Goal: Information Seeking & Learning: Learn about a topic

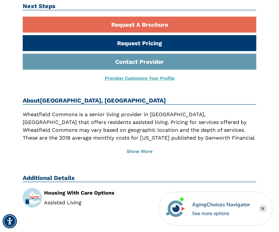
scroll to position [209, 0]
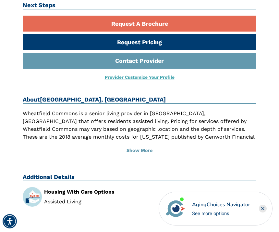
click at [144, 150] on button "Show More" at bounding box center [140, 150] width 234 height 14
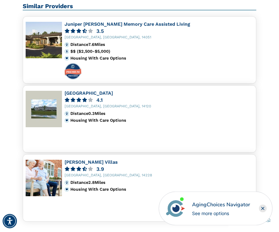
scroll to position [494, 0]
click at [96, 106] on div "Woodlands Senior Village 4.1 North Tonawanda, NY, 14120 Distance 0.3 Miles Hous…" at bounding box center [159, 106] width 189 height 32
click at [107, 97] on div "4.1" at bounding box center [159, 99] width 189 height 5
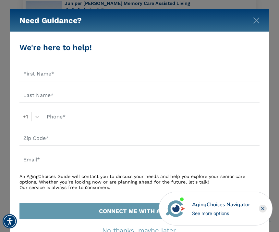
click at [258, 20] on img "Close" at bounding box center [256, 20] width 6 height 6
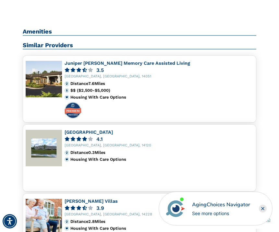
scroll to position [455, 0]
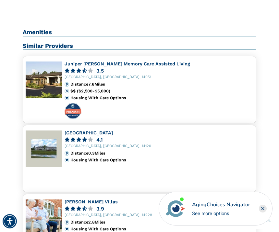
click at [97, 68] on div "3.5" at bounding box center [99, 70] width 7 height 5
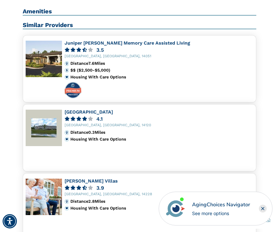
click at [89, 116] on icon at bounding box center [90, 118] width 5 height 5
click at [113, 110] on link "[GEOGRAPHIC_DATA]" at bounding box center [89, 111] width 48 height 5
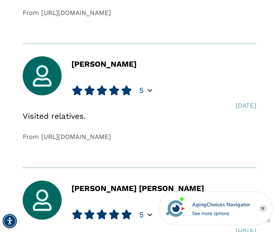
scroll to position [962, 0]
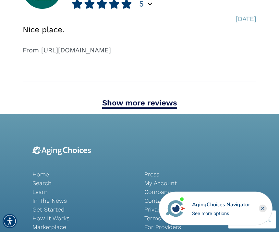
click at [161, 103] on link "Show more reviews" at bounding box center [139, 103] width 75 height 11
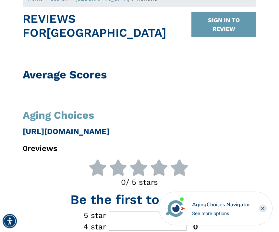
scroll to position [0, 0]
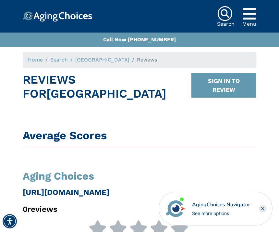
click at [251, 17] on icon "Popover trigger" at bounding box center [250, 14] width 14 height 16
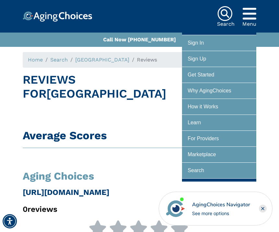
click at [229, 105] on div at bounding box center [219, 107] width 63 height 12
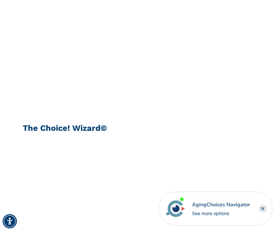
scroll to position [175, 0]
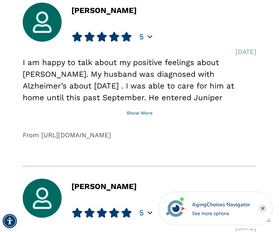
scroll to position [1269, 0]
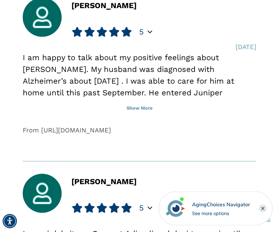
click at [150, 105] on button "Show More" at bounding box center [140, 108] width 234 height 14
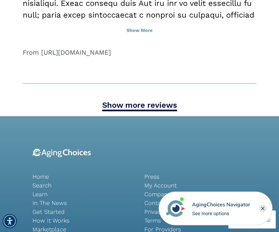
scroll to position [1627, 0]
click at [157, 100] on link "Show more reviews" at bounding box center [139, 105] width 75 height 11
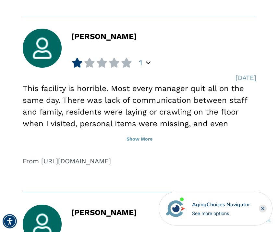
scroll to position [2007, 0]
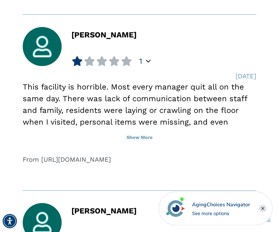
click at [144, 131] on button "Show More" at bounding box center [140, 138] width 234 height 14
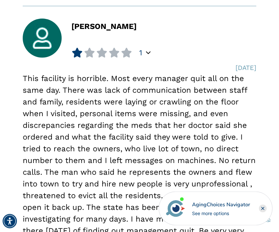
scroll to position [2014, 0]
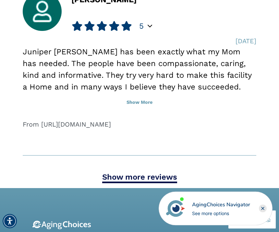
click at [162, 172] on link "Show more reviews" at bounding box center [139, 177] width 75 height 11
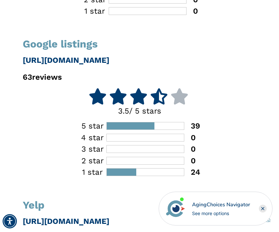
scroll to position [324, 0]
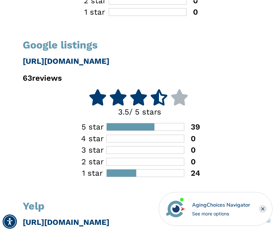
click at [194, 175] on div "24" at bounding box center [192, 173] width 16 height 8
click at [130, 175] on div at bounding box center [122, 172] width 30 height 7
click at [196, 171] on div "24" at bounding box center [192, 173] width 16 height 8
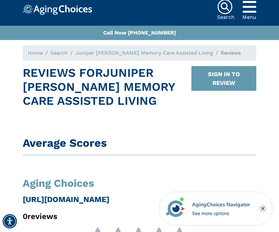
scroll to position [0, 0]
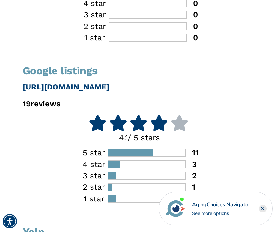
scroll to position [264, 0]
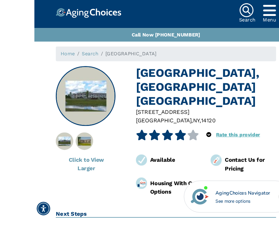
scroll to position [9, 0]
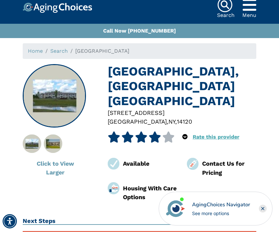
click at [62, 165] on button "Click to View Larger" at bounding box center [55, 167] width 65 height 25
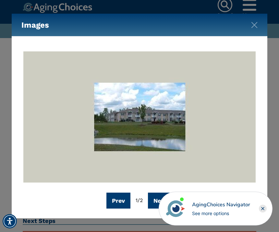
click at [159, 208] on button "Next" at bounding box center [160, 200] width 25 height 16
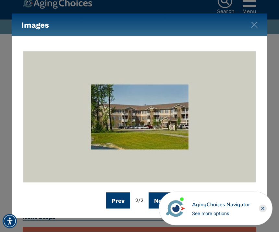
scroll to position [13, 0]
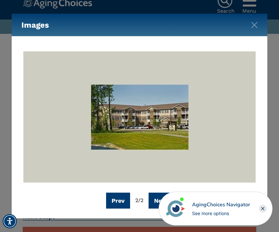
click at [257, 28] on img "Close" at bounding box center [254, 25] width 6 height 6
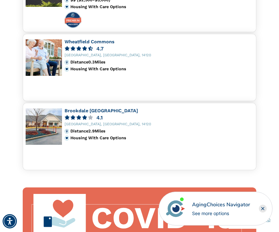
scroll to position [522, 0]
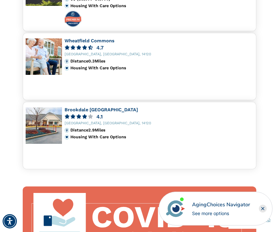
click at [106, 107] on link "Brookdale [GEOGRAPHIC_DATA]" at bounding box center [101, 109] width 73 height 5
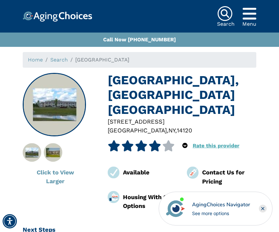
scroll to position [543, 0]
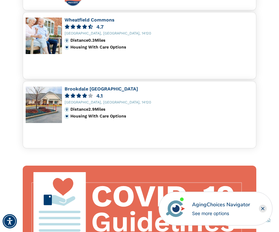
click at [266, 209] on rect "Close" at bounding box center [263, 208] width 8 height 8
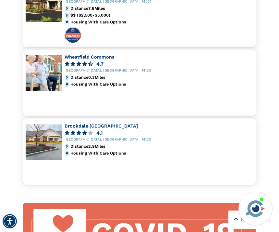
scroll to position [505, 0]
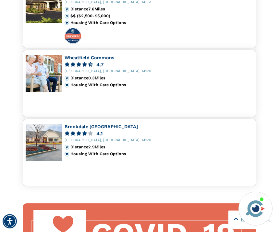
click at [112, 56] on link "Wheatfield Commons" at bounding box center [90, 57] width 50 height 5
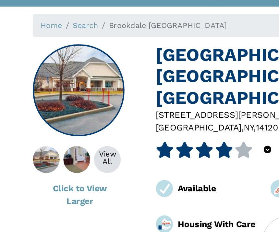
click at [57, 143] on img at bounding box center [53, 152] width 33 height 19
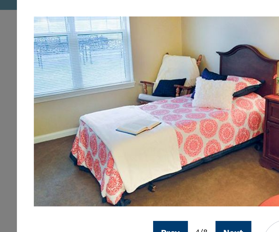
click at [165, 192] on button "Next" at bounding box center [161, 200] width 25 height 16
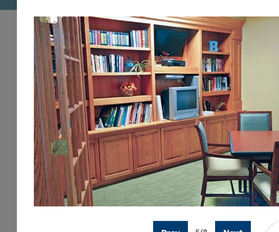
click at [164, 192] on button "Next" at bounding box center [161, 200] width 25 height 16
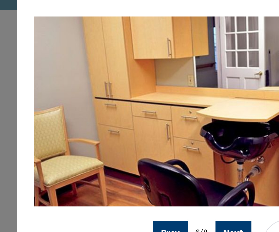
click at [165, 192] on button "Next" at bounding box center [161, 200] width 25 height 16
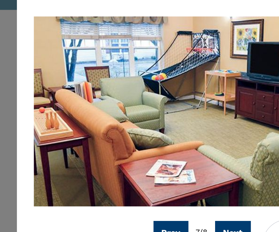
click at [167, 192] on button "Next" at bounding box center [161, 200] width 25 height 16
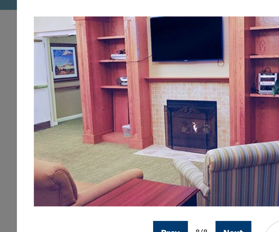
click at [170, 192] on button "Next" at bounding box center [161, 200] width 25 height 16
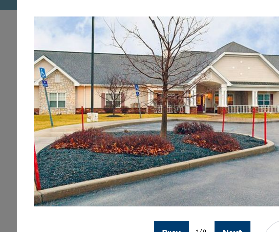
click at [165, 192] on button "Next" at bounding box center [160, 200] width 25 height 16
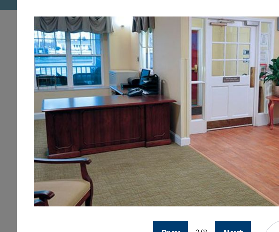
click at [163, 192] on button "Next" at bounding box center [161, 200] width 25 height 16
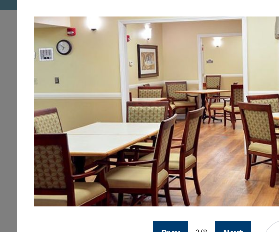
click at [165, 192] on button "Next" at bounding box center [161, 200] width 25 height 16
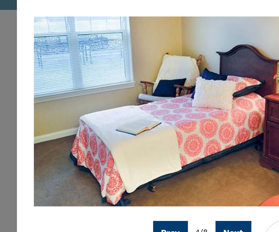
click at [164, 192] on button "Next" at bounding box center [161, 200] width 25 height 16
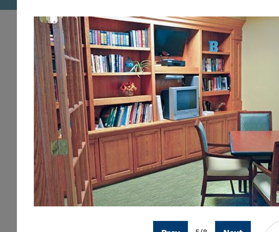
click at [165, 192] on button "Next" at bounding box center [161, 200] width 25 height 16
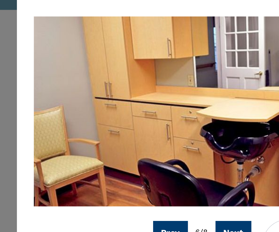
click at [166, 192] on button "Next" at bounding box center [161, 200] width 25 height 16
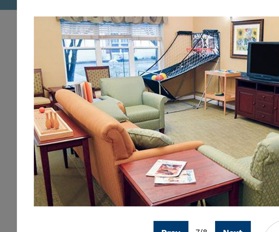
click at [163, 192] on button "Next" at bounding box center [161, 200] width 25 height 16
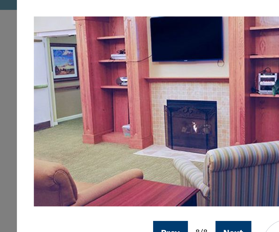
click at [164, 192] on button "Next" at bounding box center [161, 200] width 25 height 16
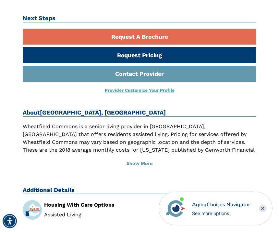
scroll to position [198, 0]
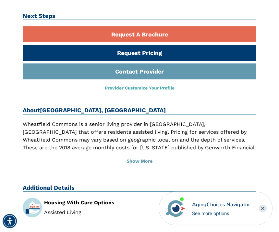
click at [146, 157] on button "Show More" at bounding box center [140, 161] width 234 height 14
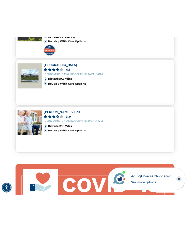
scroll to position [634, 0]
